Goal: Navigation & Orientation: Find specific page/section

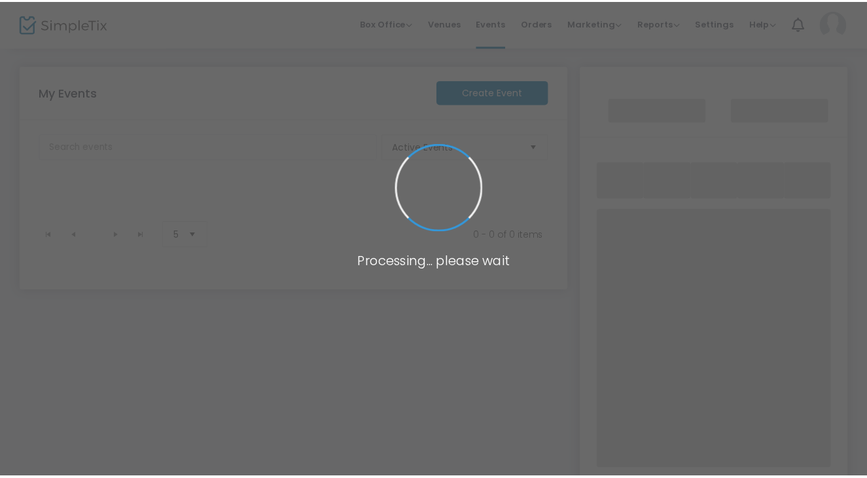
scroll to position [83, 0]
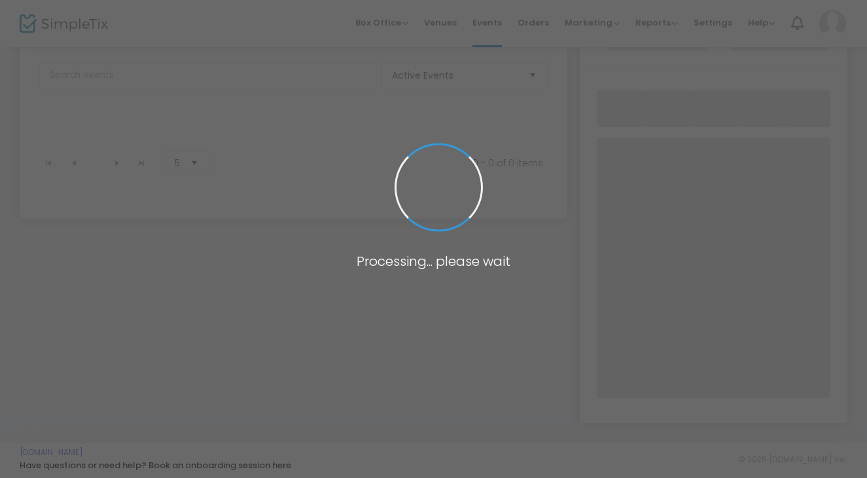
scroll to position [246, 0]
